Goal: Task Accomplishment & Management: Complete application form

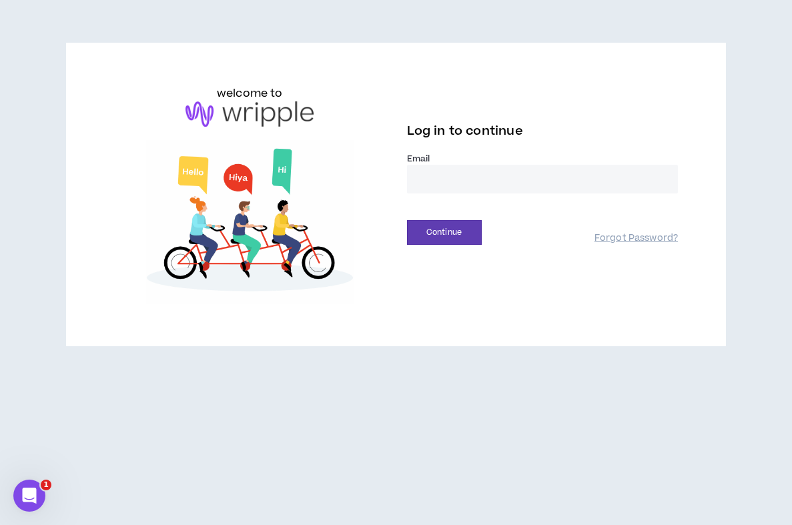
click at [582, 172] on input "email" at bounding box center [543, 179] width 272 height 29
type input "**********"
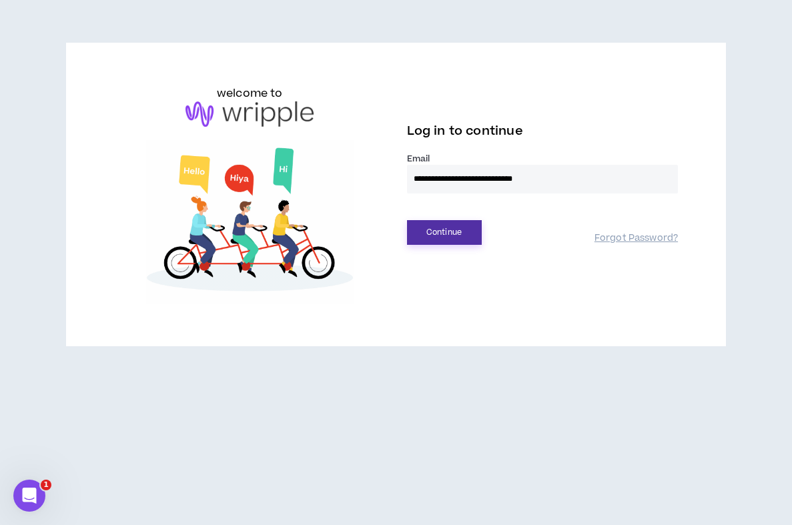
click at [466, 236] on button "Continue" at bounding box center [444, 232] width 75 height 25
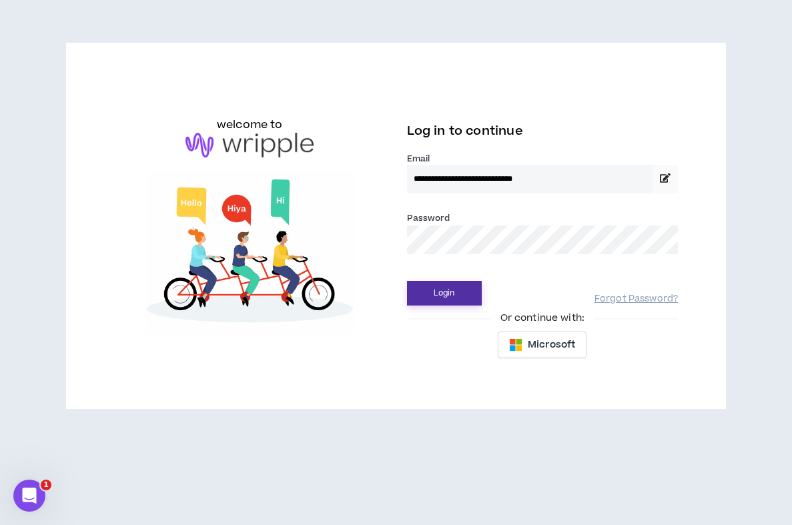
click at [437, 288] on button "Login" at bounding box center [444, 293] width 75 height 25
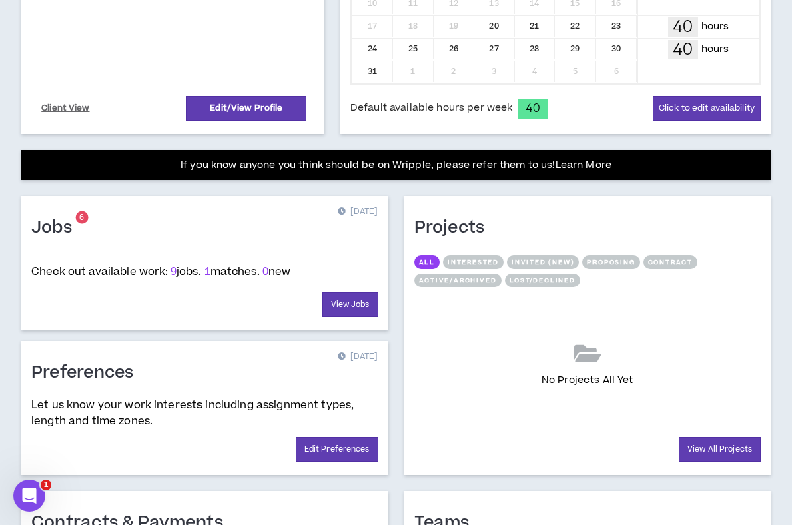
scroll to position [407, 0]
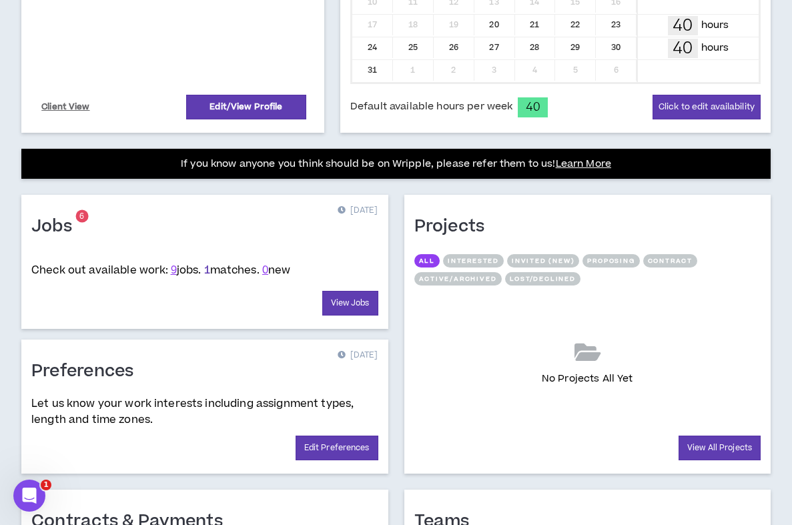
click at [210, 271] on link "1" at bounding box center [207, 270] width 6 height 15
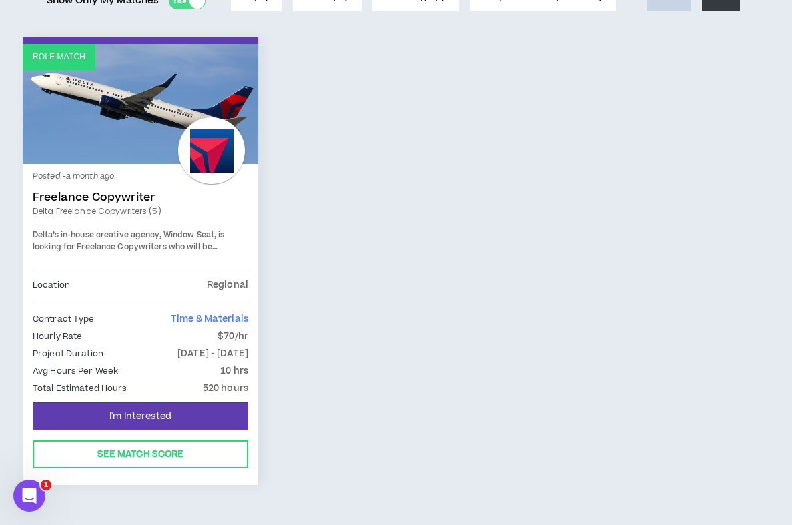
scroll to position [204, 0]
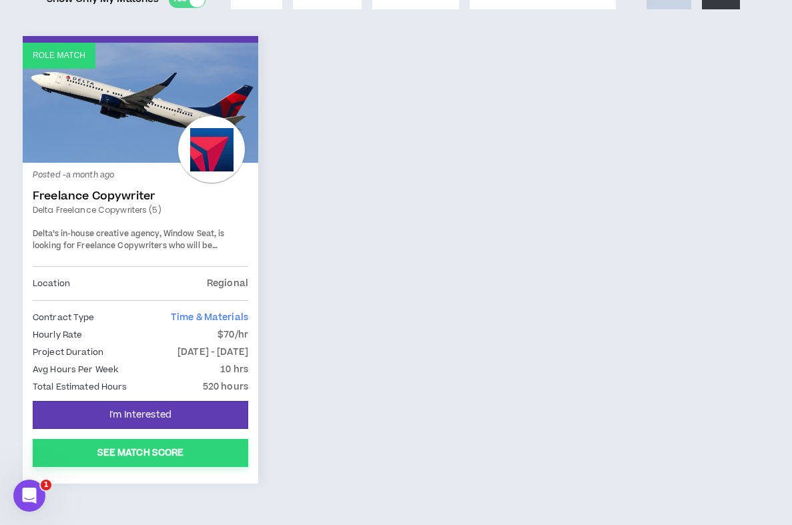
click at [147, 450] on button "See Match Score" at bounding box center [141, 453] width 216 height 28
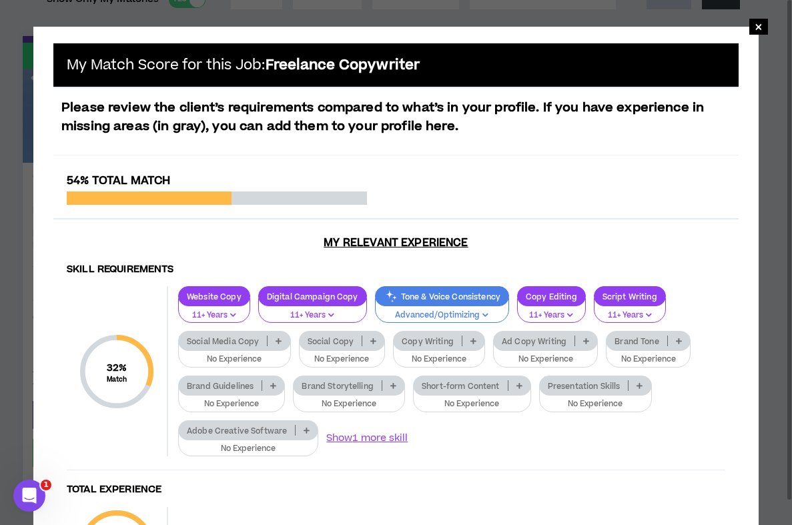
click at [279, 339] on icon at bounding box center [279, 341] width 6 height 7
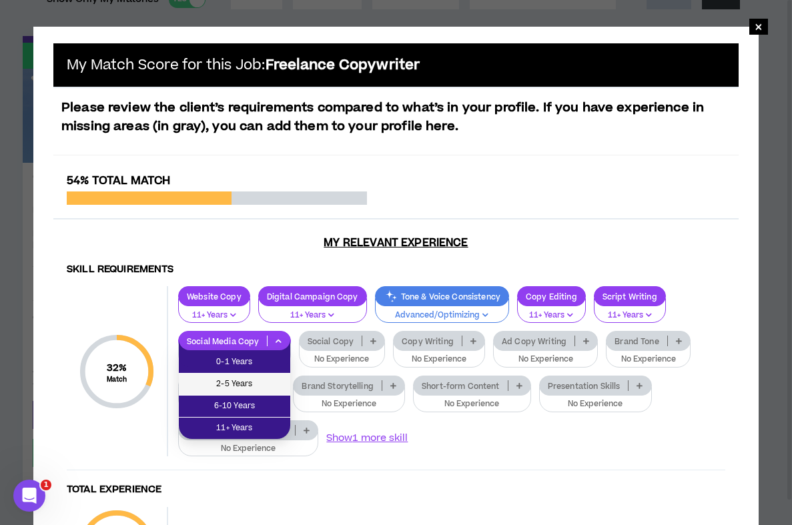
click at [256, 384] on span "2-5 Years" at bounding box center [234, 384] width 95 height 15
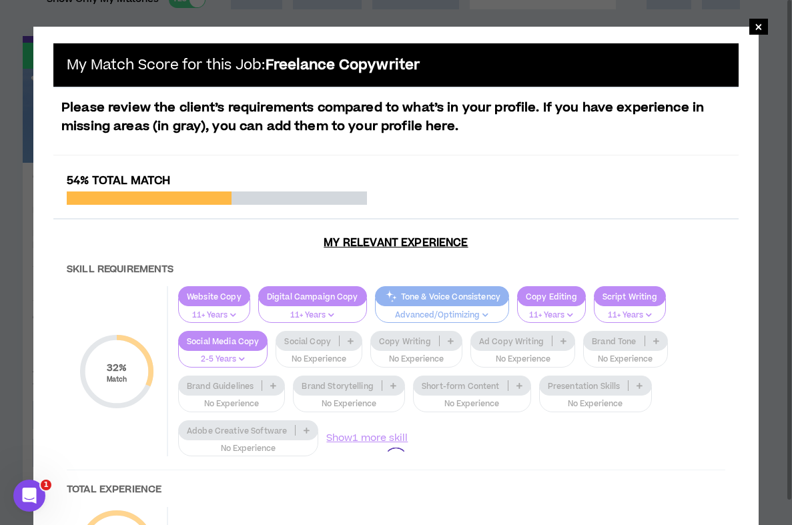
click at [351, 341] on div at bounding box center [395, 459] width 685 height 571
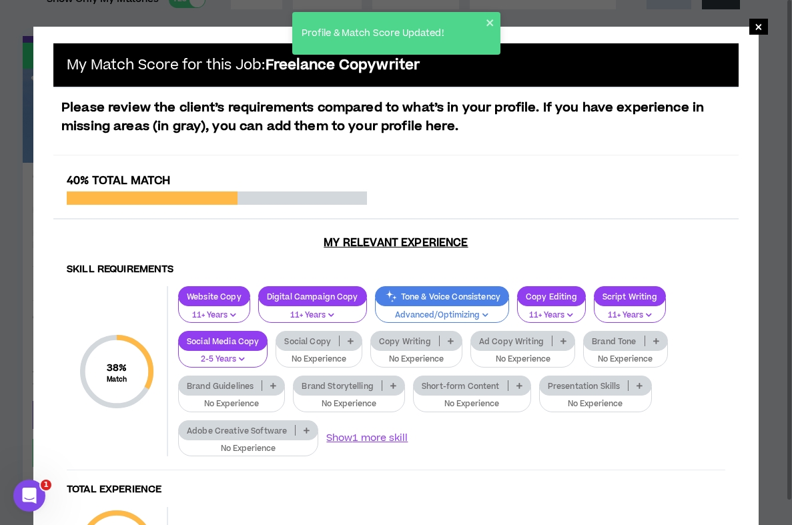
click at [348, 342] on icon at bounding box center [351, 341] width 6 height 7
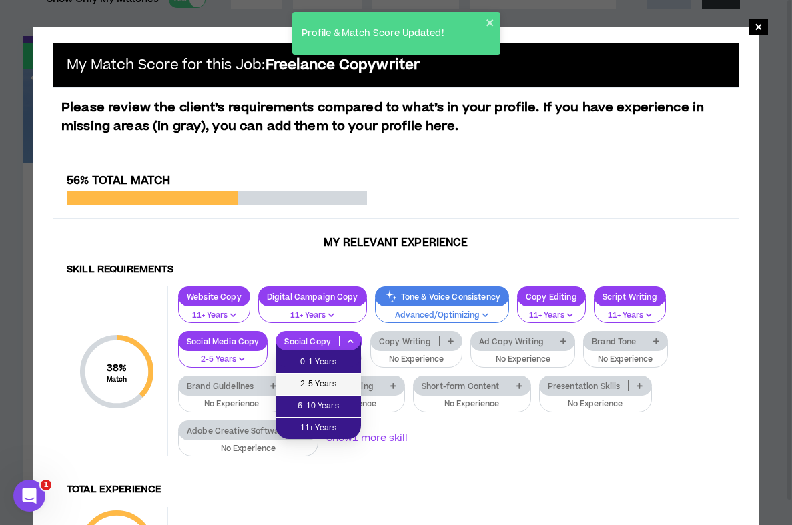
click at [331, 380] on span "2-5 Years" at bounding box center [318, 384] width 69 height 15
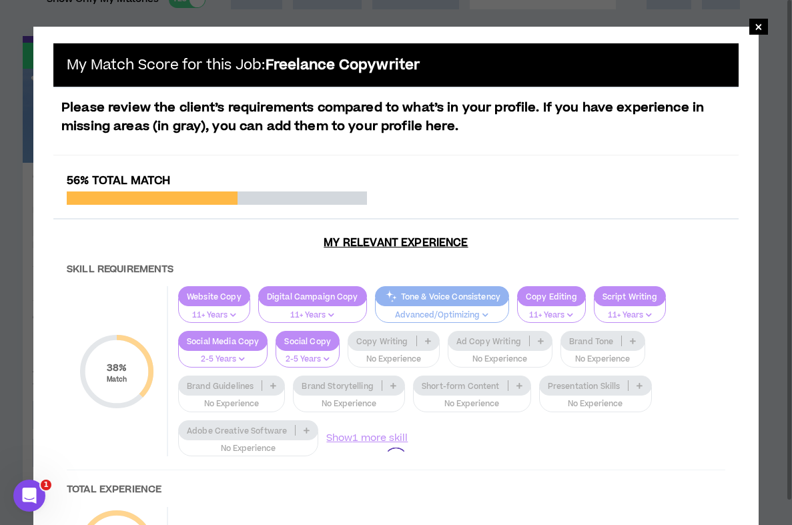
click at [425, 342] on div at bounding box center [395, 459] width 685 height 571
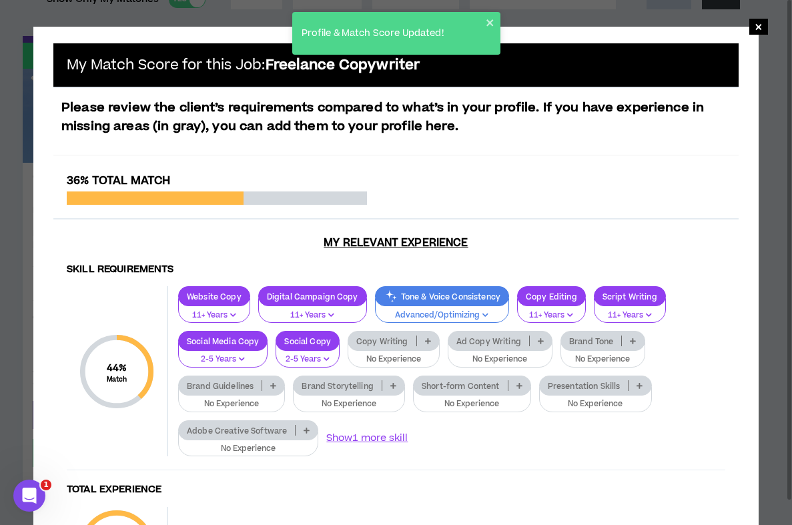
click at [425, 340] on icon at bounding box center [428, 341] width 6 height 7
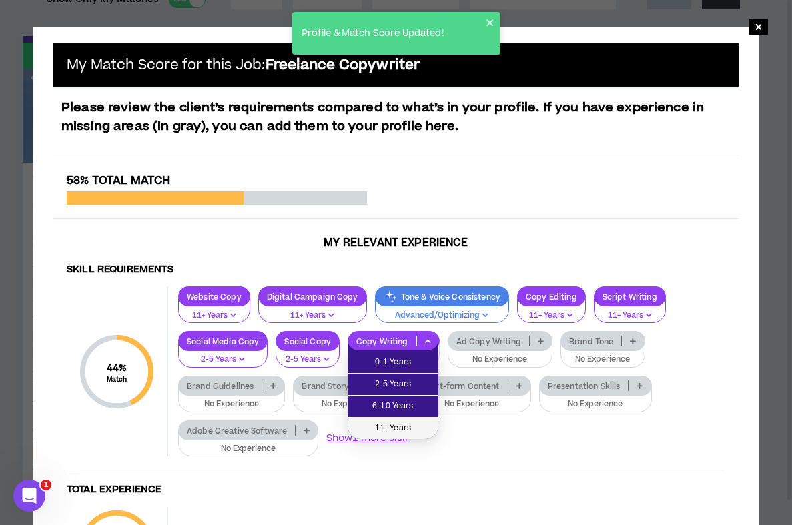
click at [410, 424] on span "11+ Years" at bounding box center [393, 428] width 75 height 15
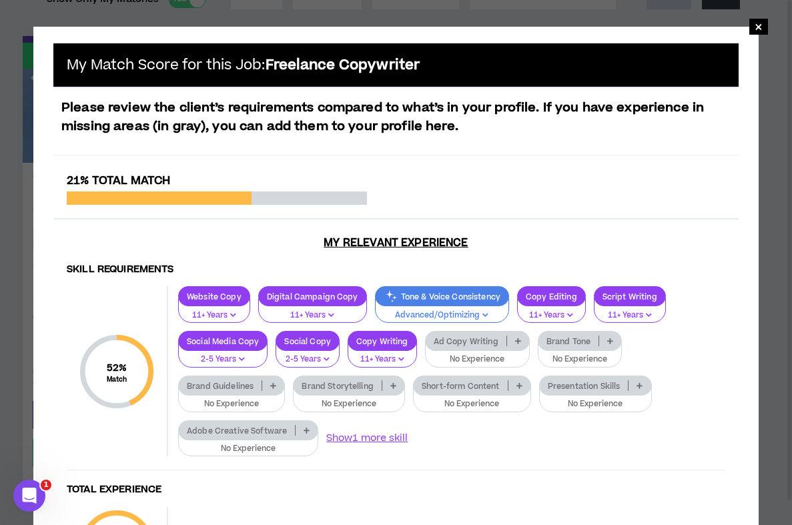
click at [512, 340] on p at bounding box center [518, 341] width 22 height 11
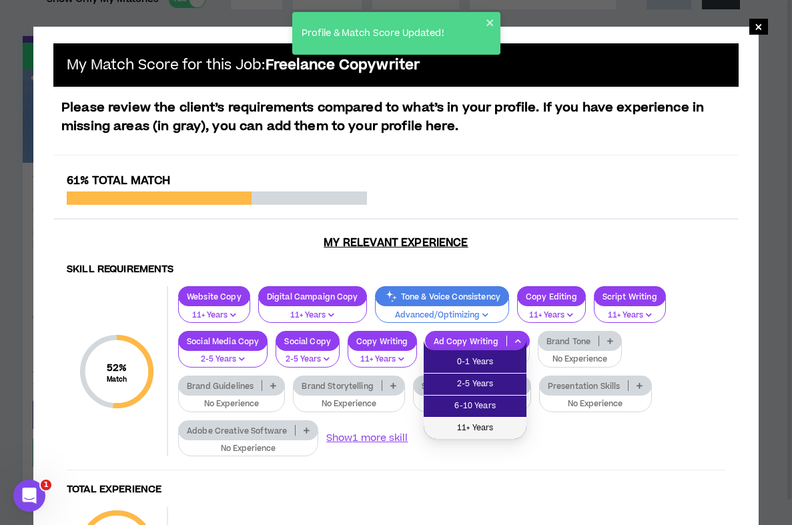
click at [477, 425] on span "11+ Years" at bounding box center [475, 428] width 87 height 15
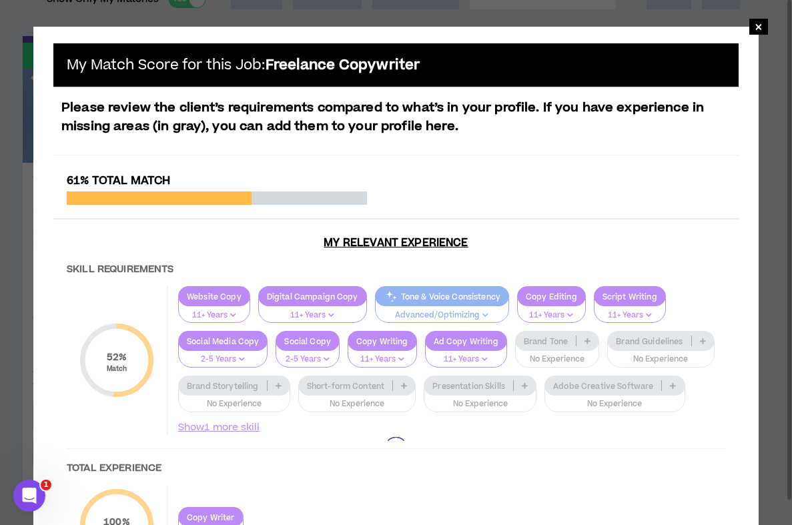
click at [584, 340] on div at bounding box center [395, 448] width 685 height 549
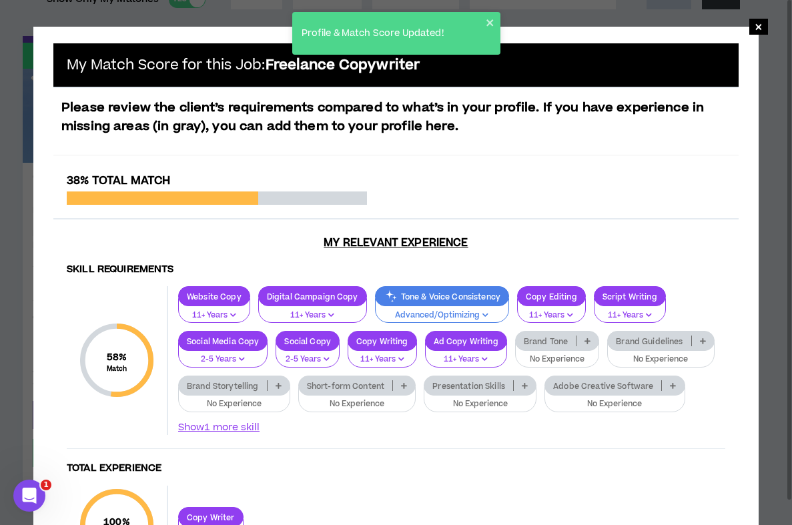
click at [585, 341] on icon at bounding box center [588, 341] width 6 height 7
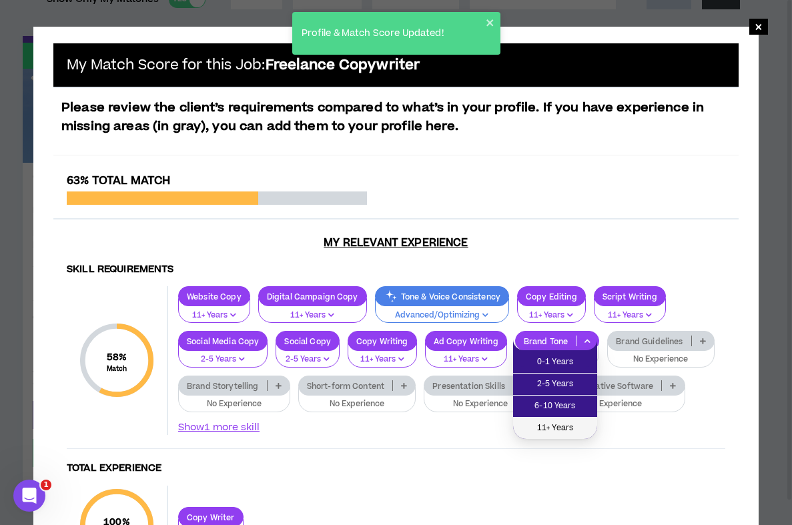
click at [568, 422] on span "11+ Years" at bounding box center [555, 428] width 68 height 15
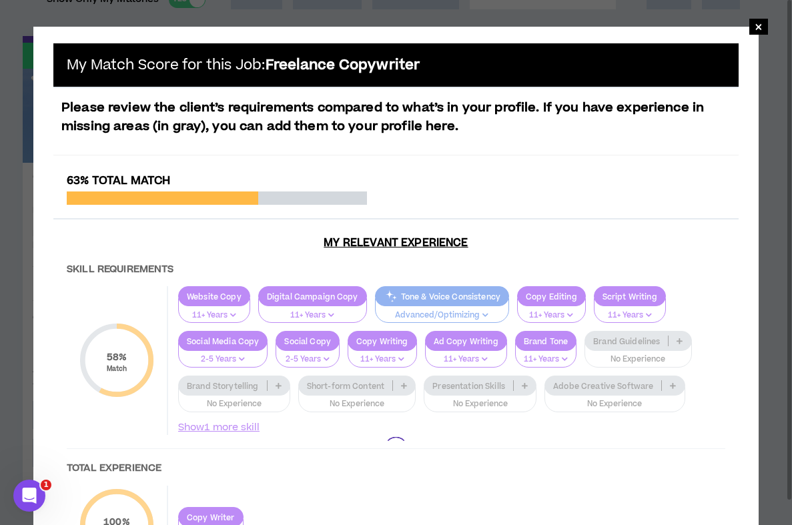
click at [675, 341] on div at bounding box center [395, 448] width 685 height 549
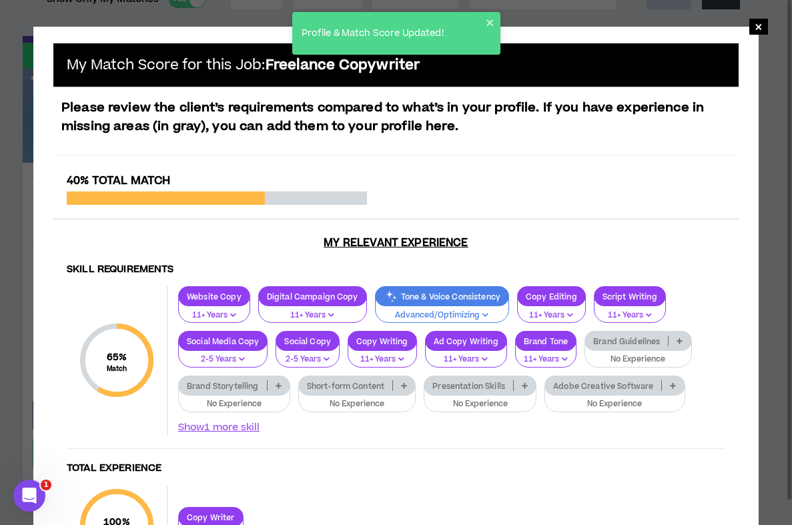
click at [677, 341] on icon at bounding box center [680, 341] width 6 height 7
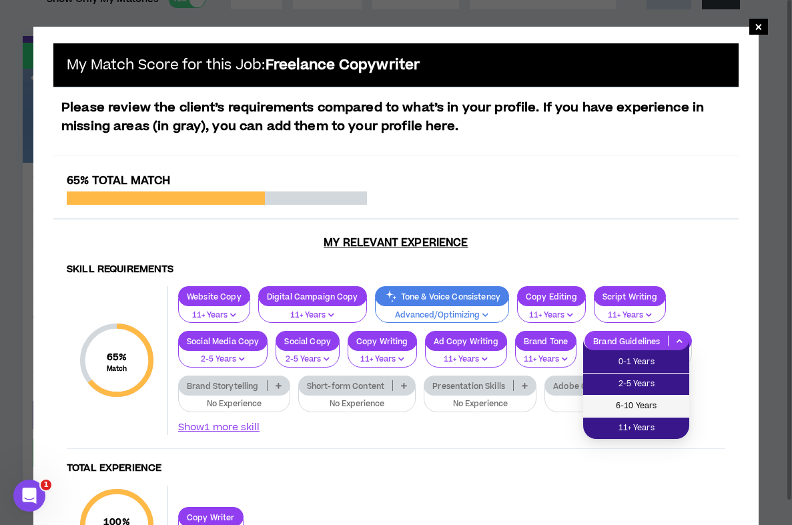
click at [635, 400] on span "6-10 Years" at bounding box center [636, 406] width 90 height 15
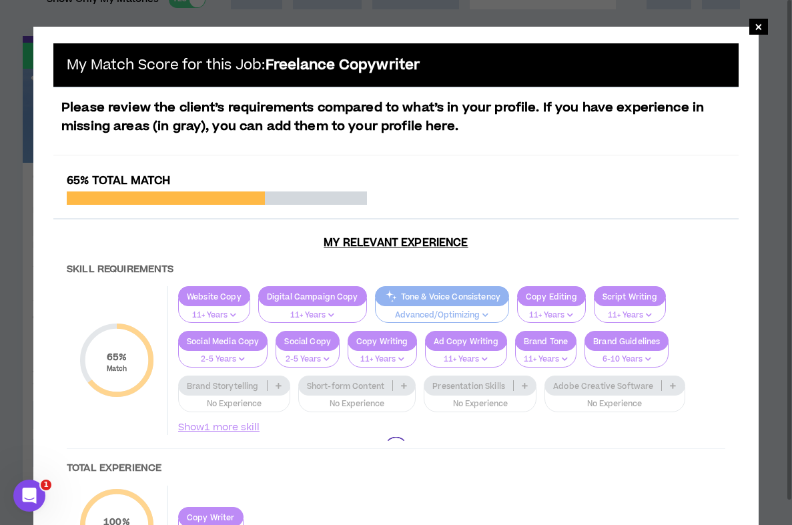
click at [275, 387] on div at bounding box center [395, 448] width 685 height 549
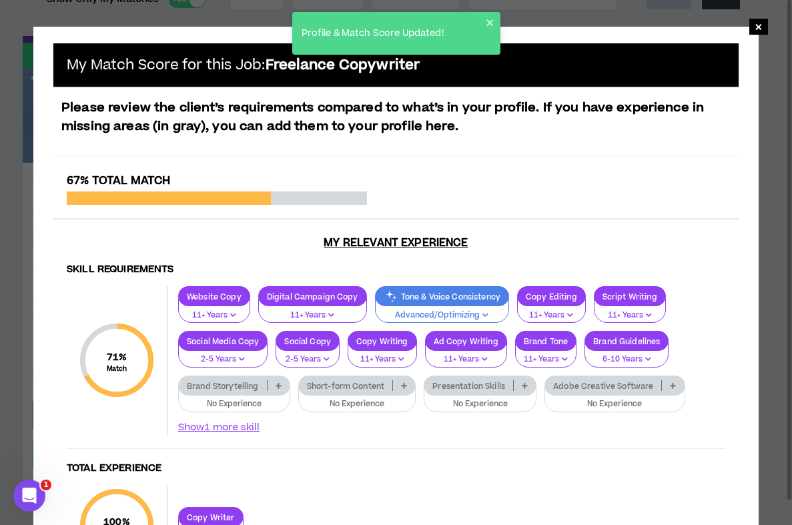
click at [278, 385] on icon at bounding box center [279, 385] width 6 height 7
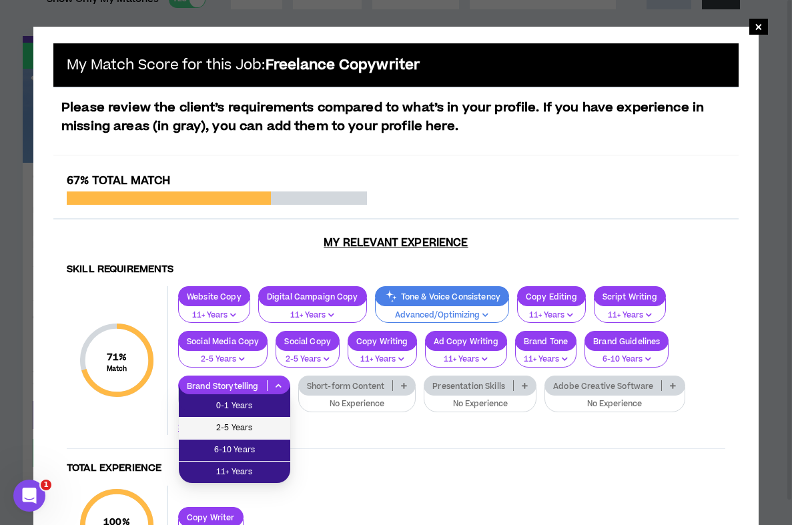
click at [243, 432] on span "2-5 Years" at bounding box center [234, 428] width 95 height 15
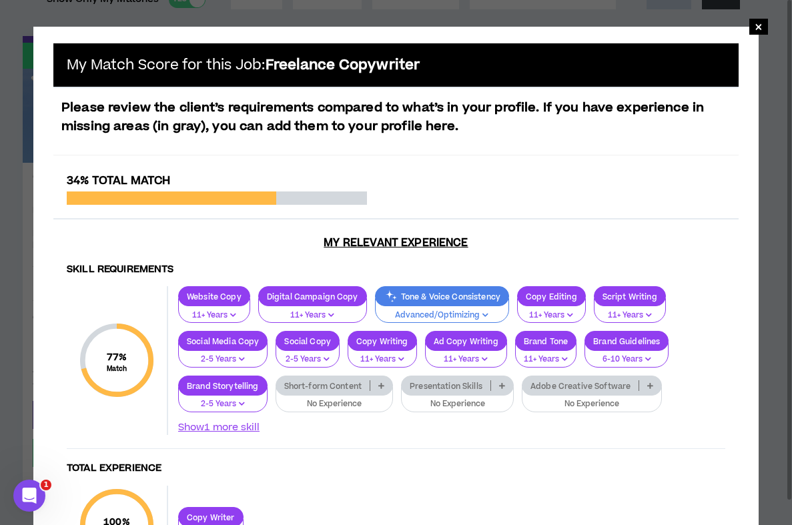
click at [383, 386] on icon at bounding box center [381, 385] width 6 height 7
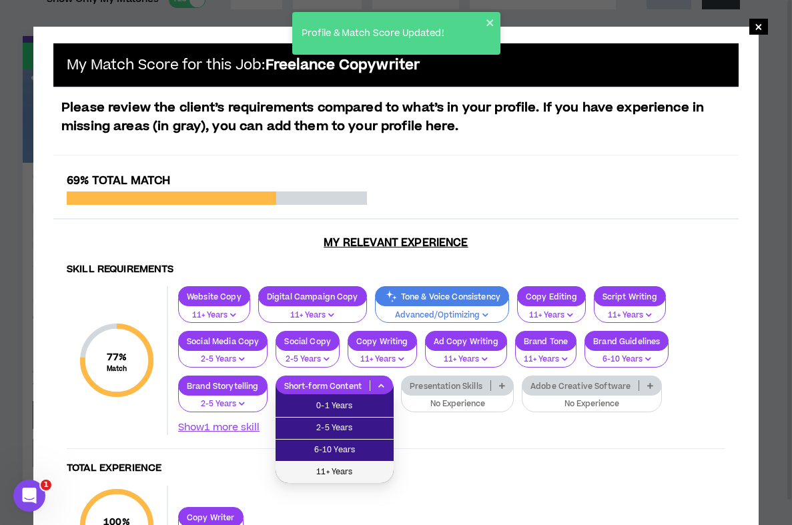
click at [362, 466] on span "11+ Years" at bounding box center [335, 472] width 102 height 15
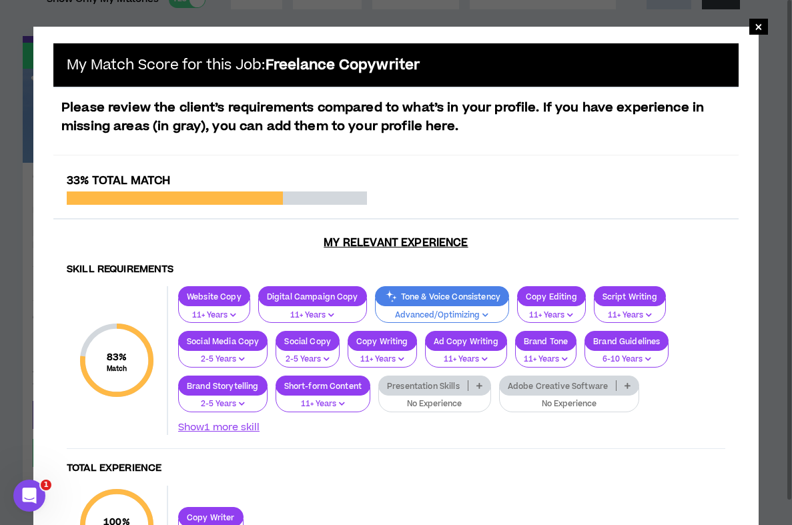
click at [483, 385] on icon at bounding box center [480, 385] width 6 height 7
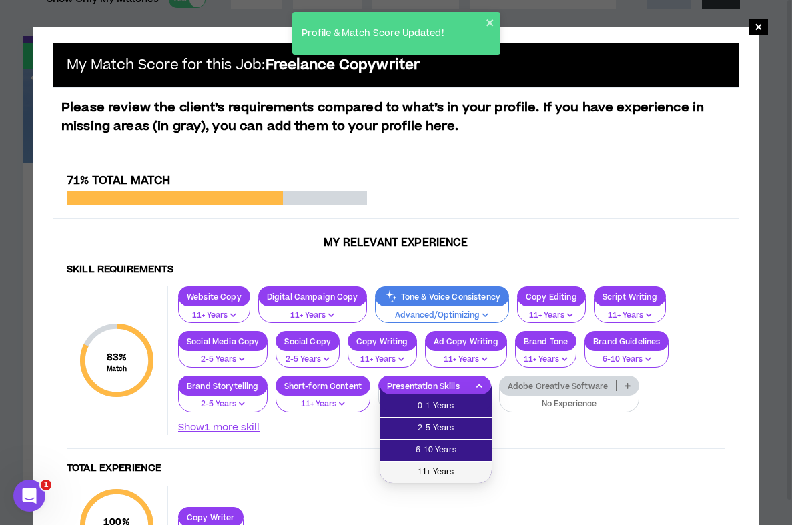
click at [450, 468] on span "11+ Years" at bounding box center [436, 472] width 96 height 15
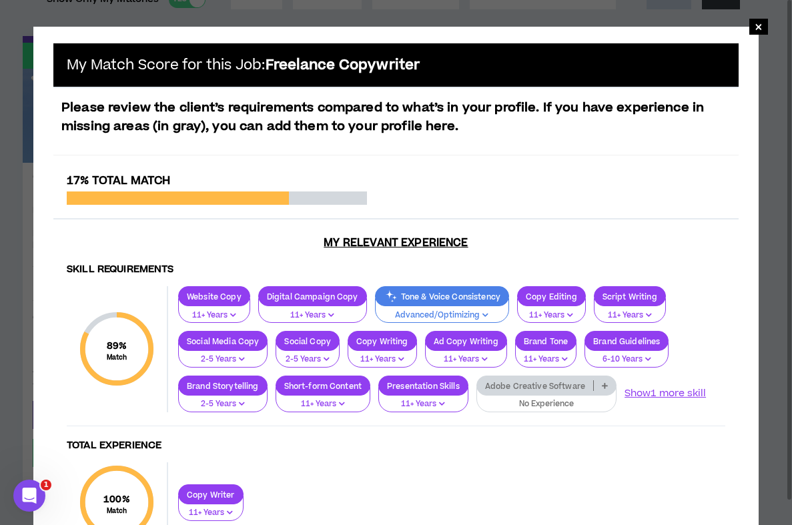
click at [604, 386] on icon at bounding box center [605, 385] width 6 height 7
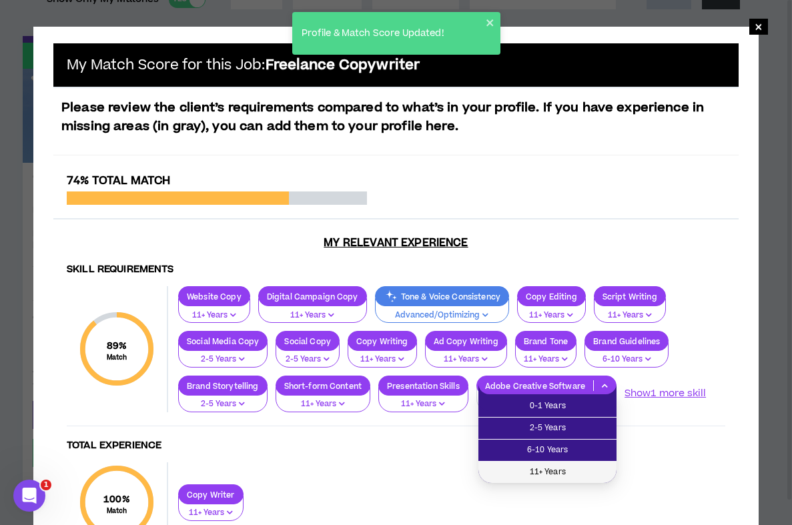
click at [571, 469] on span "11+ Years" at bounding box center [548, 472] width 122 height 15
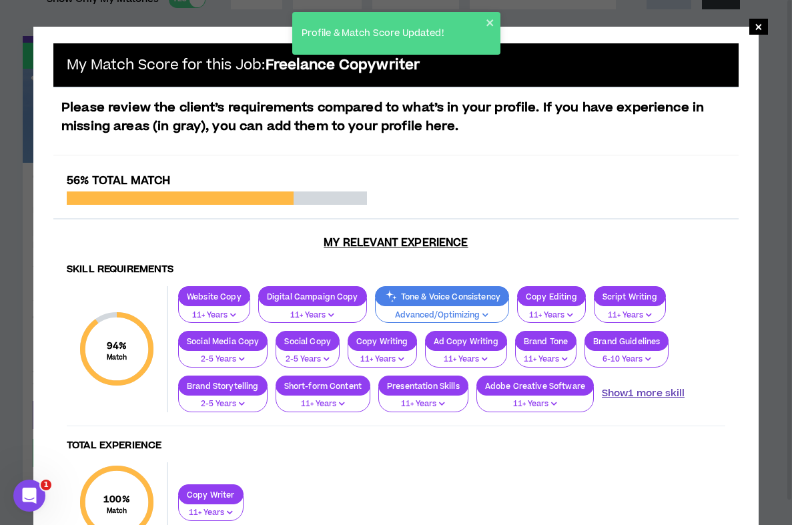
click at [649, 393] on button "Show 1 more skill" at bounding box center [643, 393] width 83 height 15
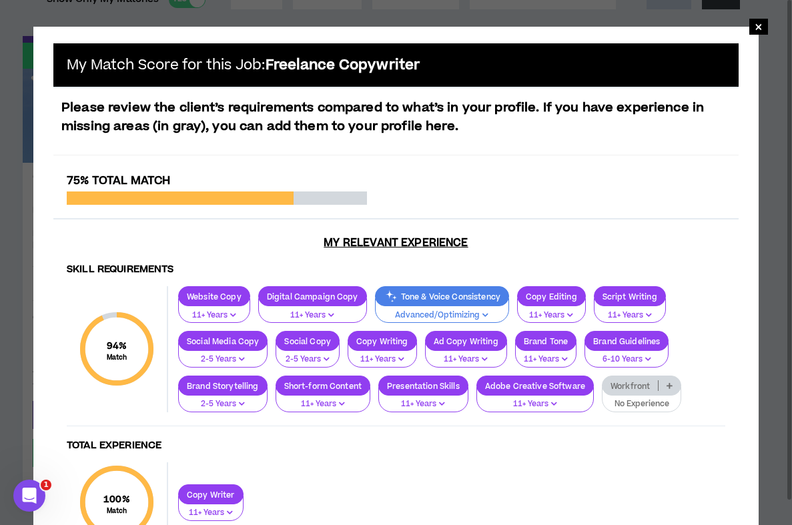
click at [667, 403] on p "No Experience" at bounding box center [642, 404] width 62 height 12
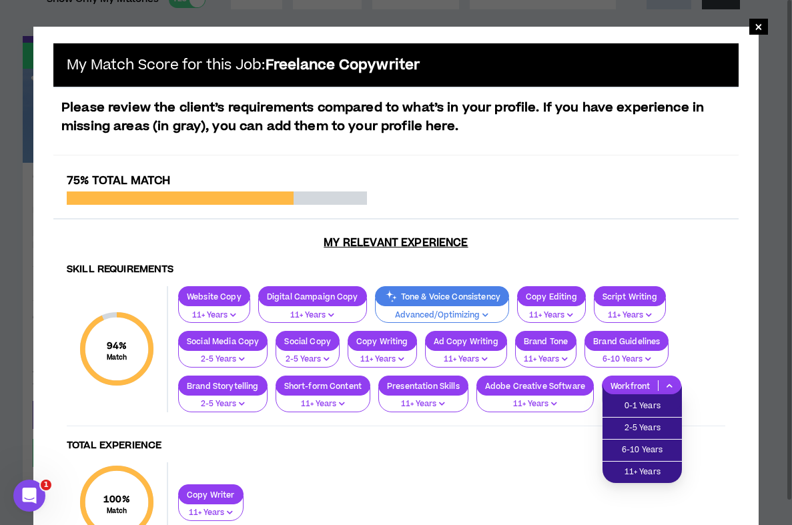
click at [581, 208] on div "75% Total Match" at bounding box center [395, 196] width 685 height 45
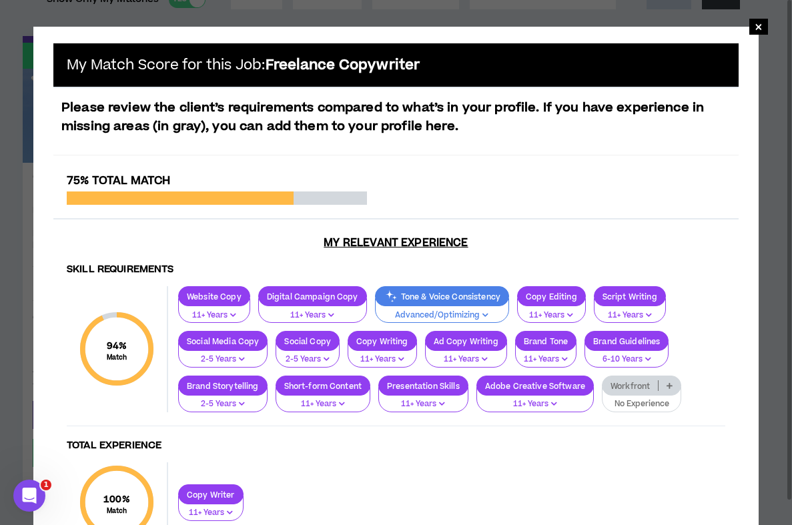
click at [659, 404] on p "No Experience" at bounding box center [642, 404] width 62 height 12
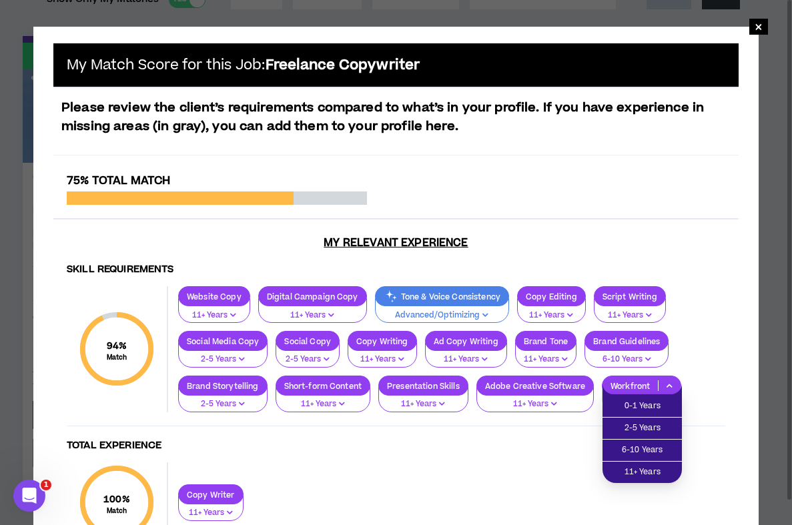
click at [711, 333] on div "Website Copy 11+ Years Digital Campaign Copy 11+ Years Tone & Voice Consistency…" at bounding box center [446, 348] width 557 height 125
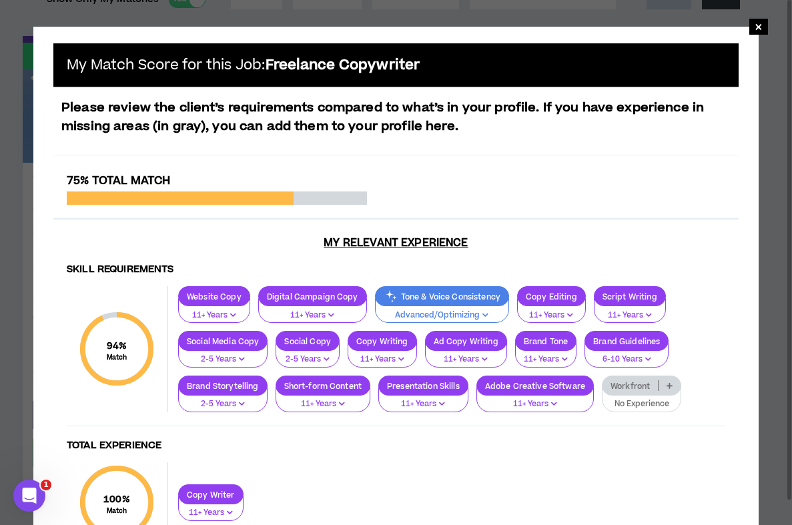
click at [672, 384] on icon at bounding box center [670, 385] width 6 height 7
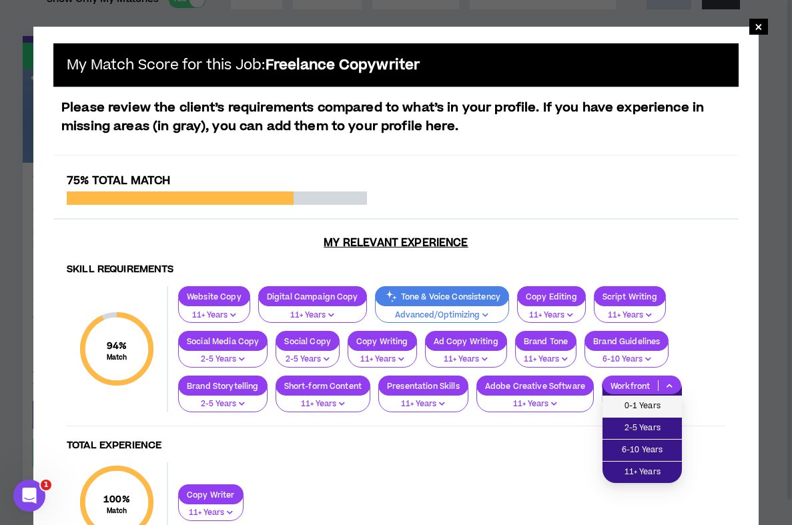
click at [657, 404] on span "0-1 Years" at bounding box center [642, 406] width 63 height 15
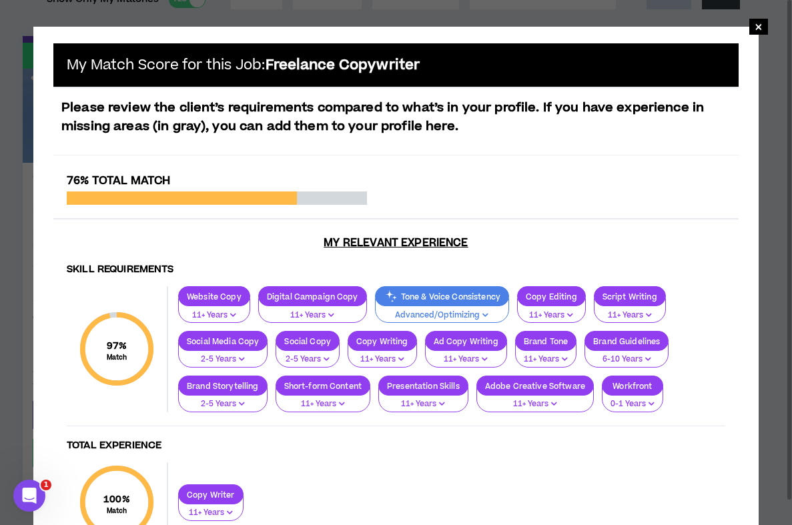
click at [495, 314] on p "Advanced/Optimizing" at bounding box center [442, 316] width 117 height 12
click at [584, 230] on div "76% Total Match My Relevant Experience Skill Requirements 97 % Match Skill Requ…" at bounding box center [395, 437] width 685 height 526
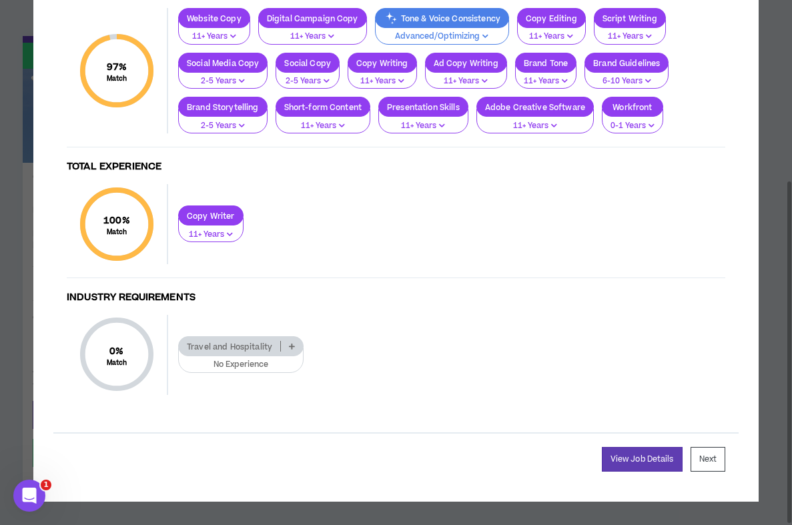
click at [296, 343] on p at bounding box center [292, 346] width 22 height 11
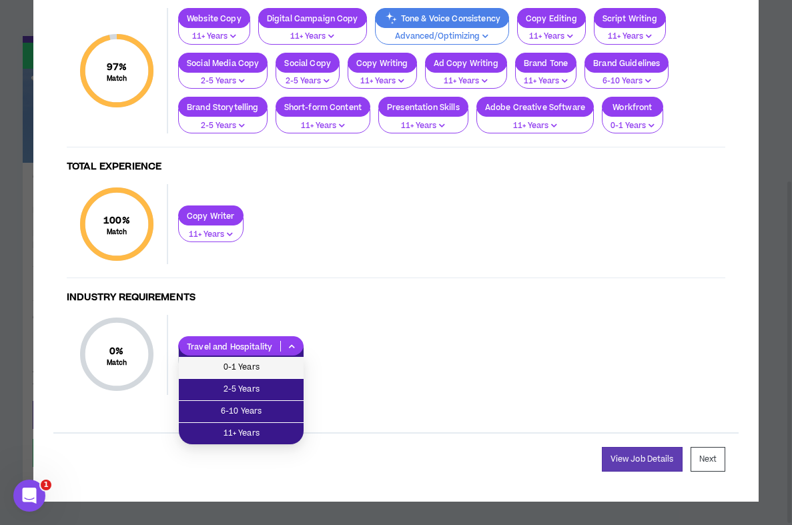
click at [286, 360] on span "0-1 Years" at bounding box center [241, 367] width 109 height 15
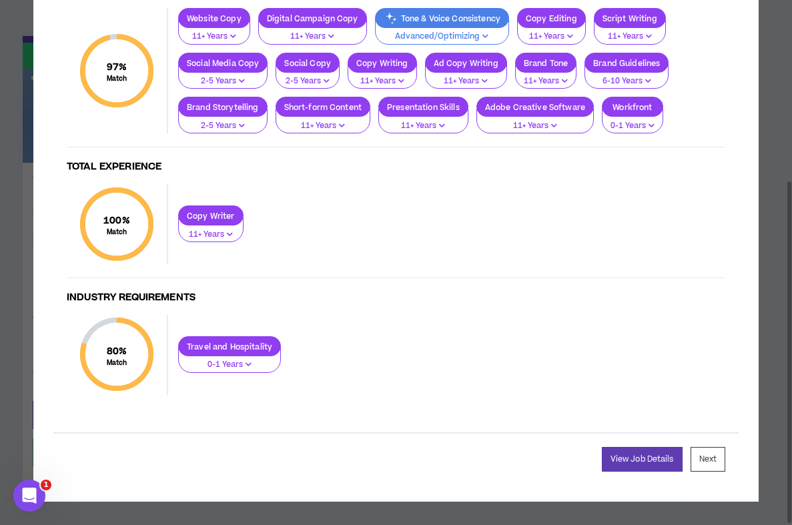
click at [258, 364] on p "0-1 Years" at bounding box center [229, 365] width 85 height 12
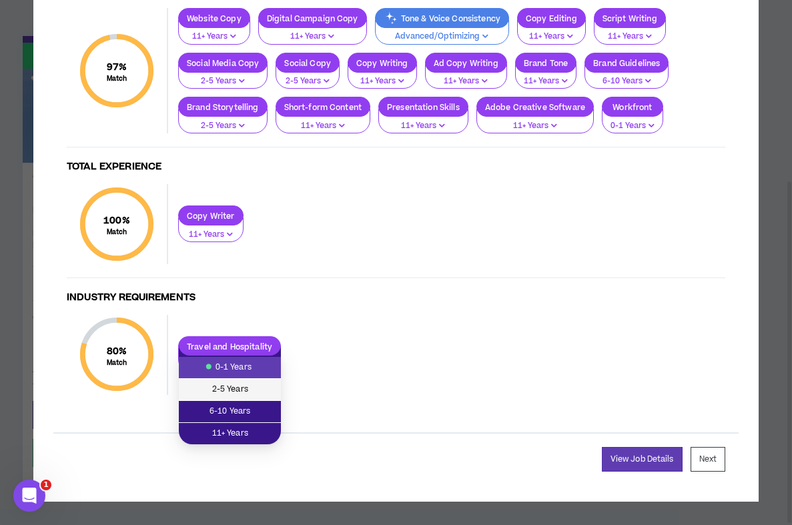
click at [256, 382] on li "2-5 Years" at bounding box center [230, 390] width 102 height 22
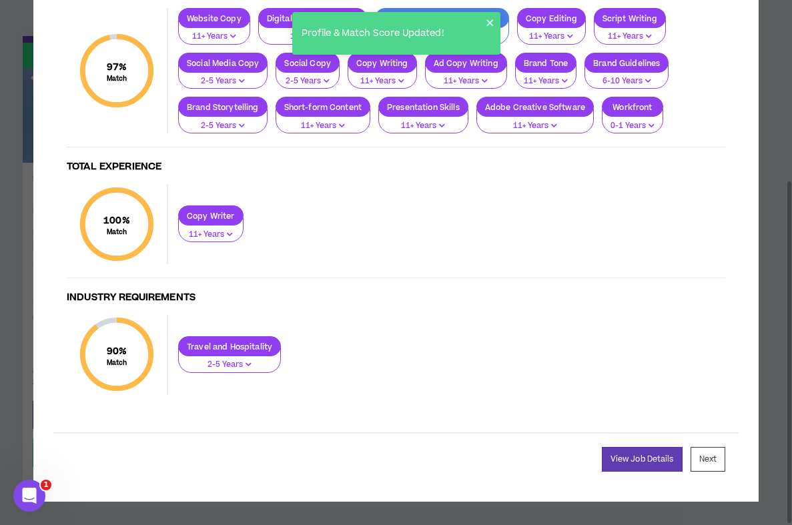
click at [260, 363] on p "2-5 Years" at bounding box center [229, 365] width 85 height 12
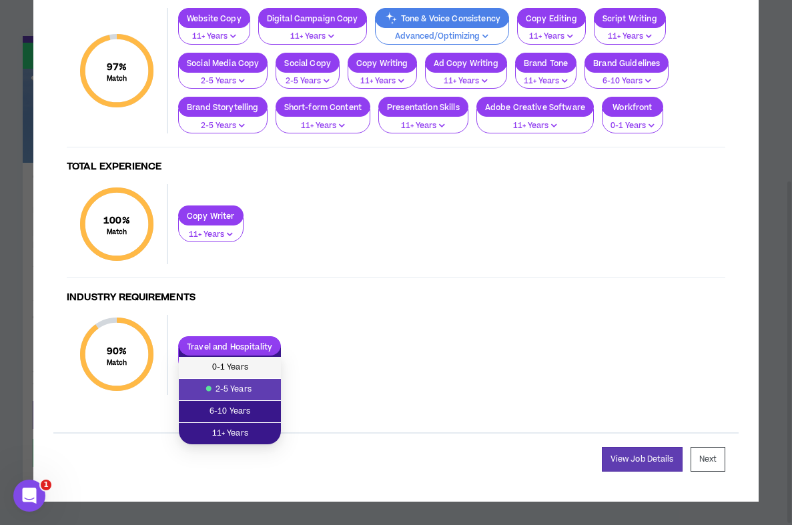
click at [254, 374] on span "0-1 Years" at bounding box center [230, 367] width 86 height 15
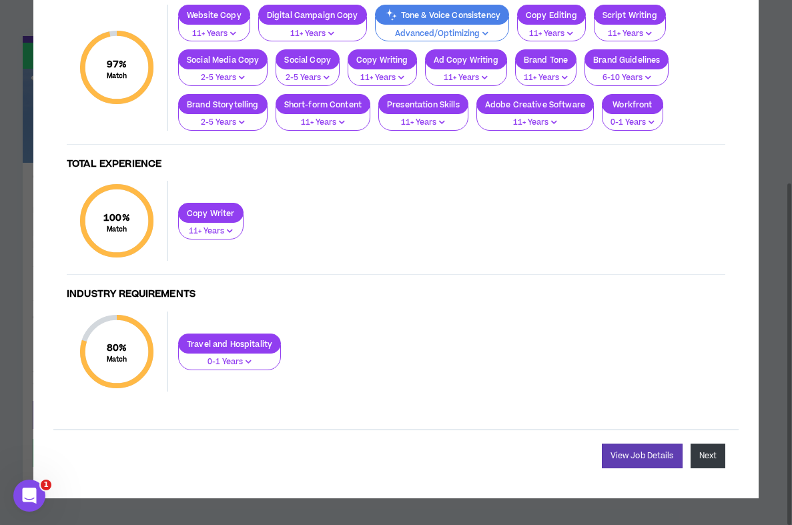
click at [703, 458] on button "Next" at bounding box center [708, 456] width 35 height 25
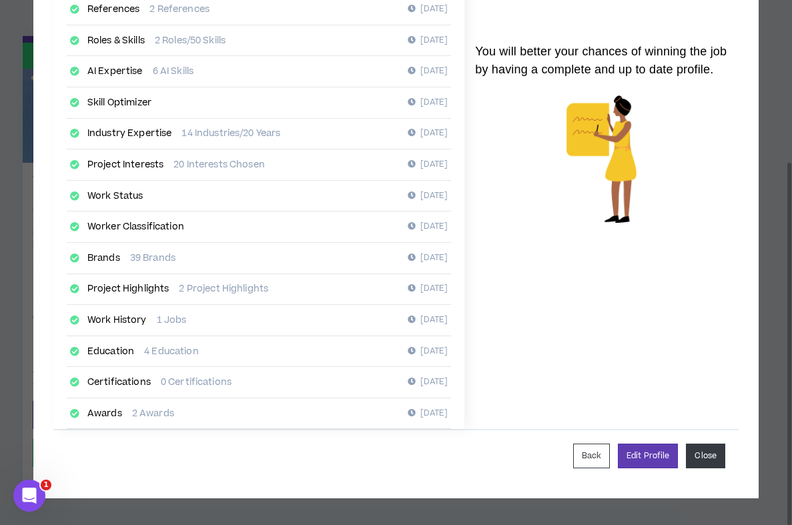
click at [706, 457] on button "Close" at bounding box center [705, 456] width 39 height 25
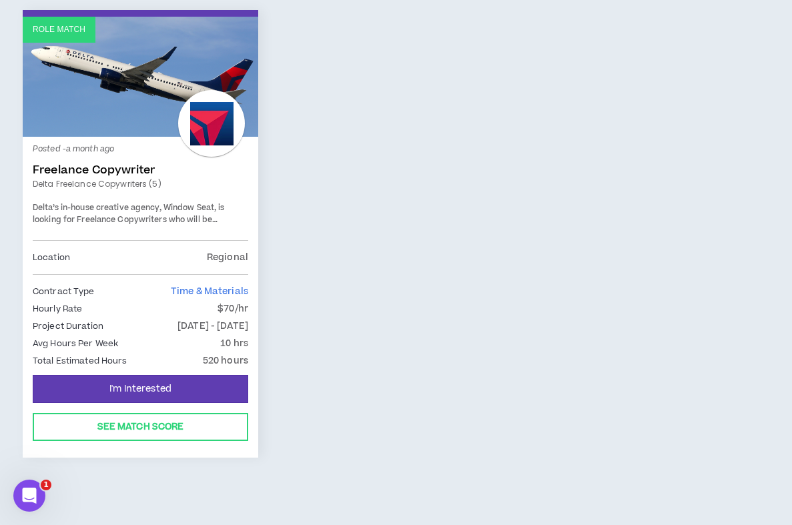
scroll to position [230, 0]
click at [212, 218] on span "Delta’s in-house creative agency, Window Seat, is looking for Freelance Copywri…" at bounding box center [136, 231] width 206 height 58
click at [202, 216] on span "Delta’s in-house creative agency, Window Seat, is looking for Freelance Copywri…" at bounding box center [136, 231] width 206 height 58
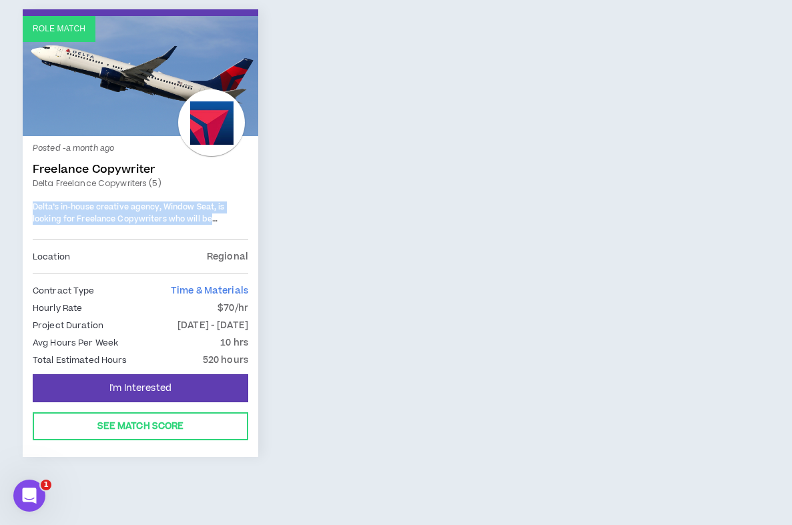
click at [202, 216] on span "Delta’s in-house creative agency, Window Seat, is looking for Freelance Copywri…" at bounding box center [136, 231] width 206 height 58
click at [202, 236] on div "Posted - a month ago Freelance Copywriter Delta Freelance Copywriters (5) Delta…" at bounding box center [141, 192] width 216 height 93
click at [187, 308] on div "Hourly Rate $70/hr" at bounding box center [141, 308] width 216 height 15
click at [62, 27] on p "Role Match" at bounding box center [59, 29] width 53 height 13
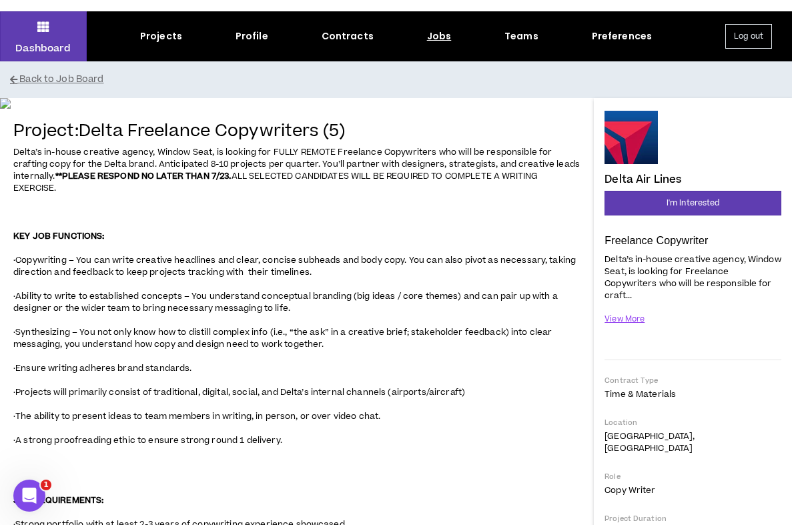
scroll to position [37, 0]
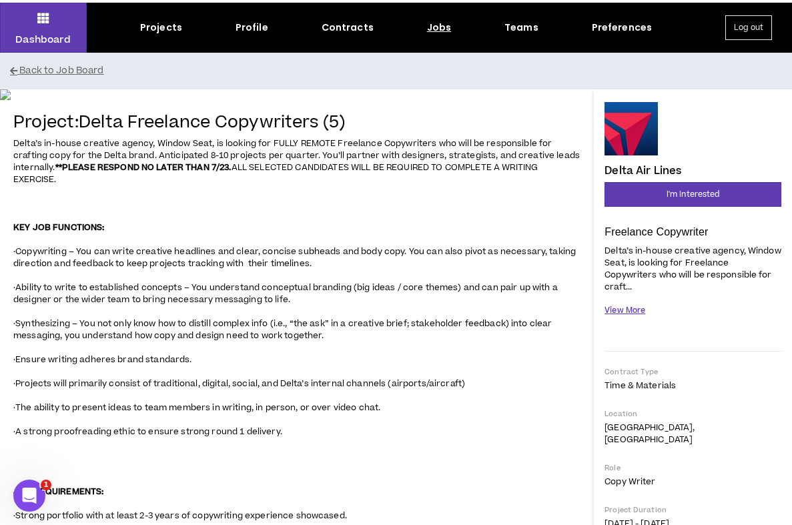
click at [629, 299] on button "View More" at bounding box center [625, 310] width 41 height 23
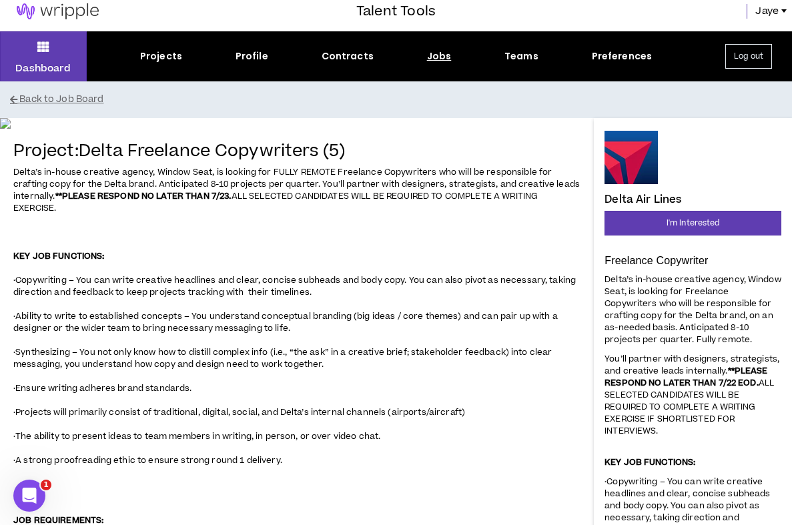
scroll to position [0, 0]
